Goal: Information Seeking & Learning: Learn about a topic

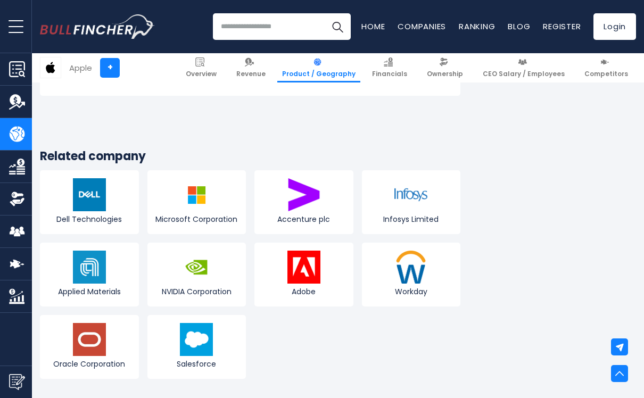
scroll to position [2102, 0]
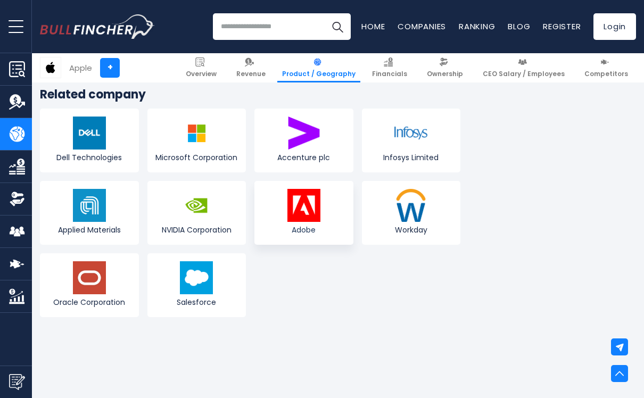
click at [302, 189] on img at bounding box center [303, 205] width 33 height 33
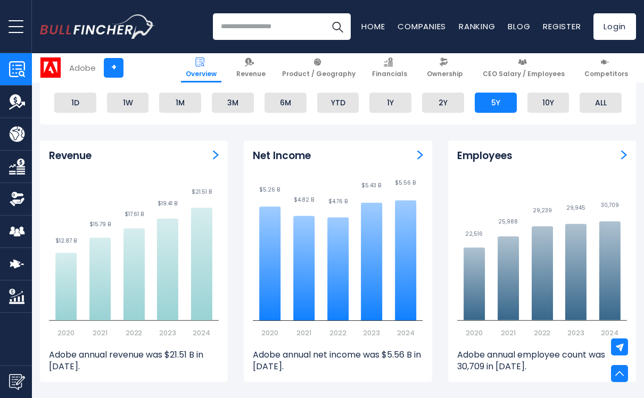
scroll to position [843, 0]
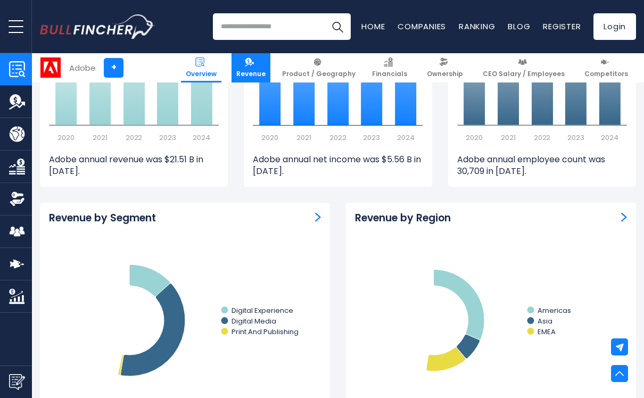
click at [254, 65] on img at bounding box center [249, 61] width 9 height 9
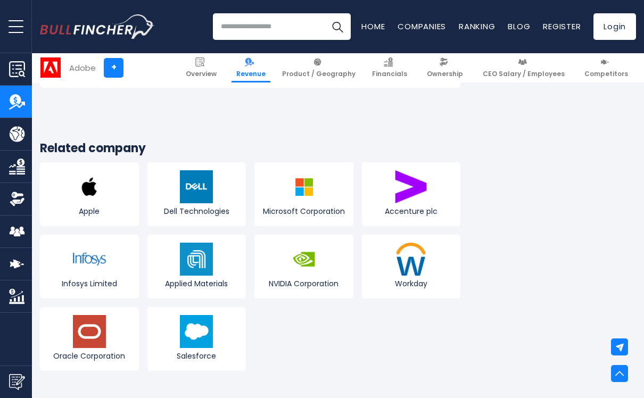
scroll to position [2831, 0]
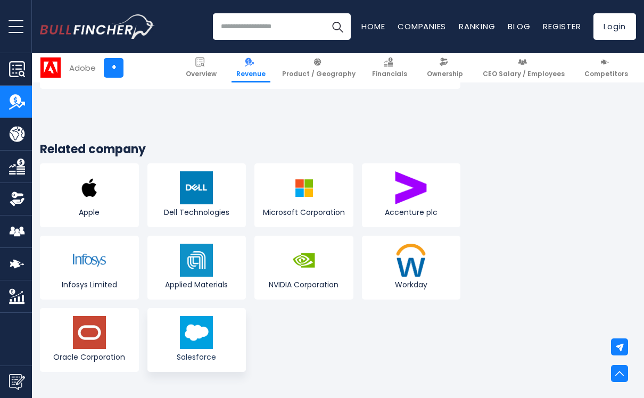
click at [198, 316] on img at bounding box center [196, 332] width 33 height 33
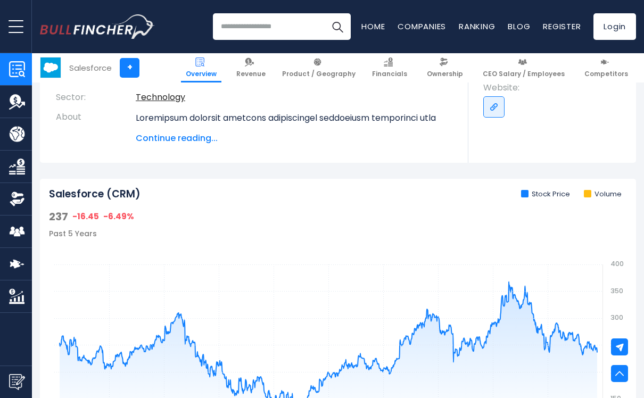
scroll to position [246, 0]
click at [157, 121] on p at bounding box center [294, 289] width 316 height 357
click at [149, 126] on div "Continue reading..." at bounding box center [294, 127] width 316 height 33
click at [154, 137] on span "Continue reading..." at bounding box center [294, 137] width 316 height 13
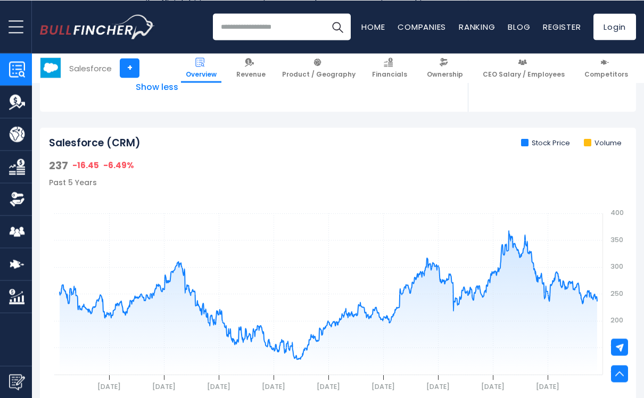
scroll to position [640, 0]
